Goal: Information Seeking & Learning: Check status

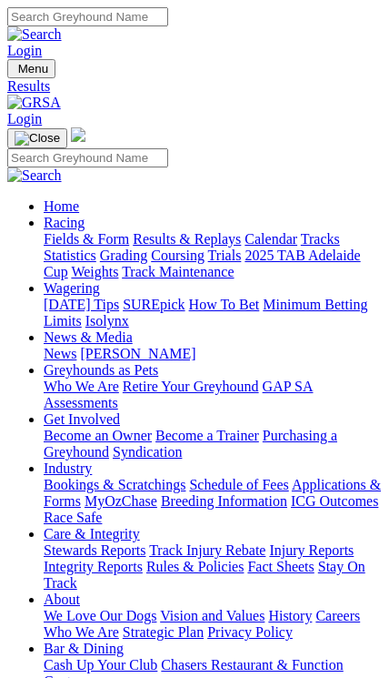
type input "Monday, 8 Sep 2025"
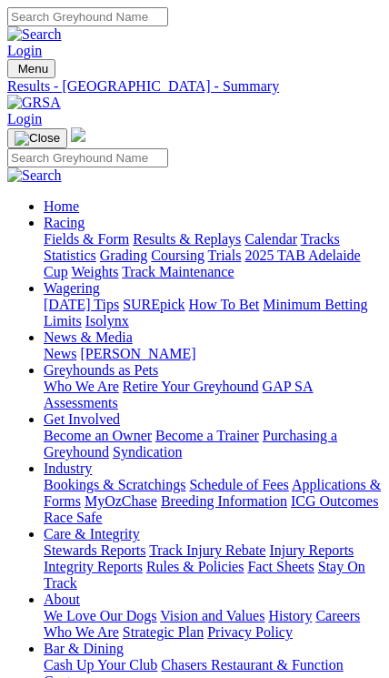
type input "Today, 11 Sep 2025"
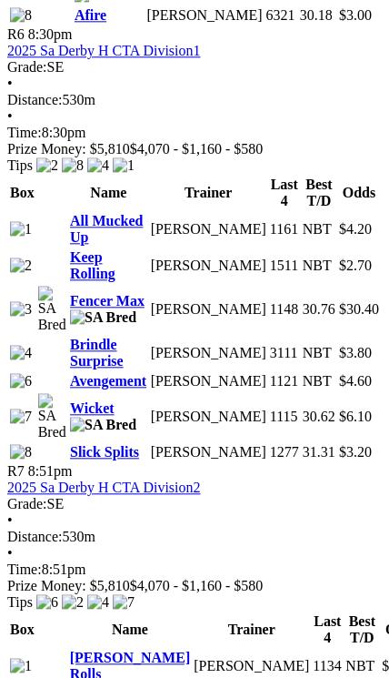
scroll to position [3015, 0]
